Goal: Information Seeking & Learning: Learn about a topic

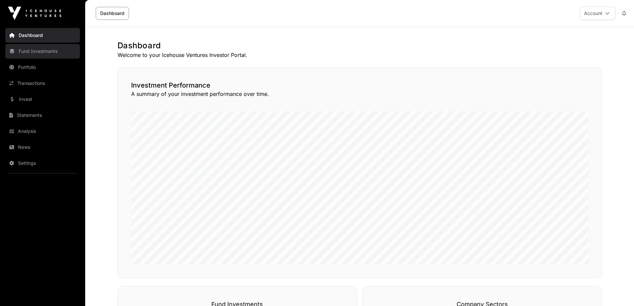
click at [58, 49] on link "Fund Investments" at bounding box center [42, 51] width 75 height 15
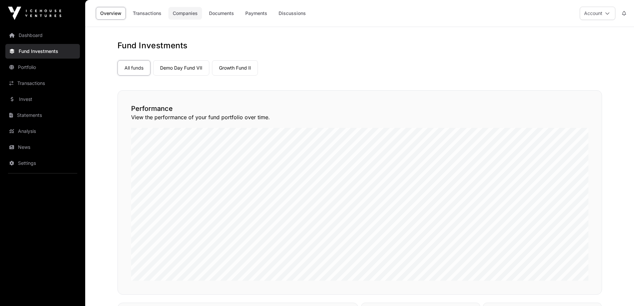
click at [193, 15] on link "Companies" at bounding box center [185, 13] width 34 height 13
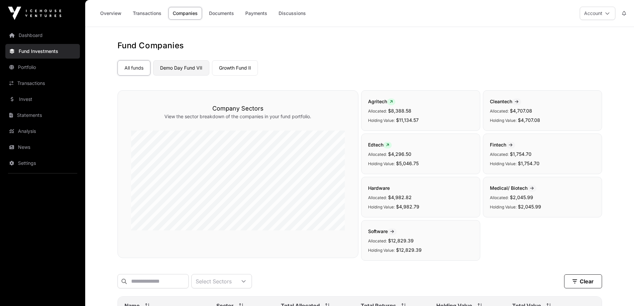
click at [180, 69] on link "Demo Day Fund VII" at bounding box center [181, 67] width 56 height 15
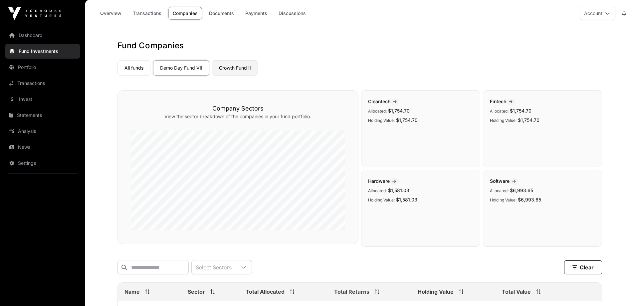
click at [243, 68] on link "Growth Fund II" at bounding box center [235, 67] width 46 height 15
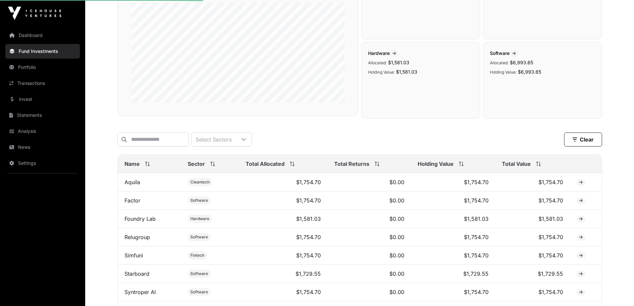
scroll to position [133, 0]
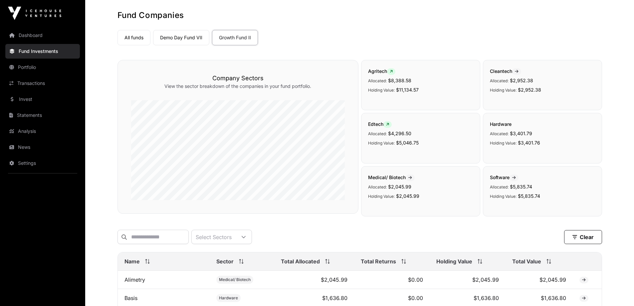
scroll to position [200, 0]
